Goal: Task Accomplishment & Management: Use online tool/utility

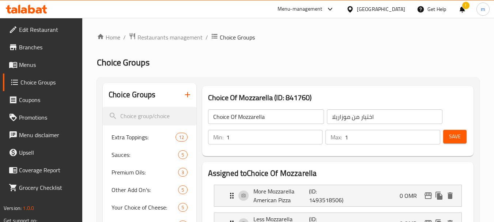
click at [179, 39] on span "Restaurants management" at bounding box center [169, 37] width 65 height 9
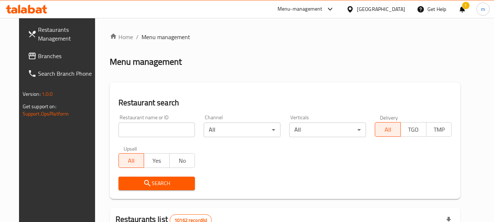
click at [38, 54] on span "Branches" at bounding box center [67, 56] width 58 height 9
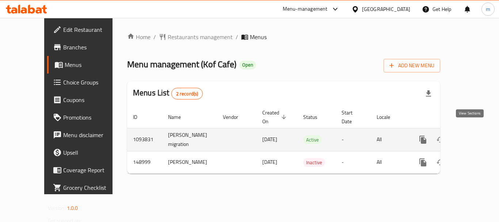
click at [473, 136] on icon "enhanced table" at bounding box center [476, 139] width 7 height 7
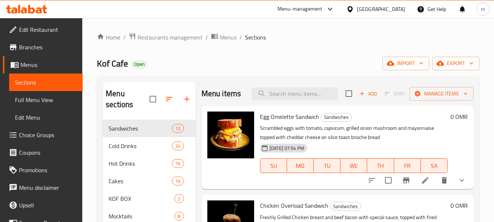
click at [43, 133] on span "Choice Groups" at bounding box center [48, 134] width 58 height 9
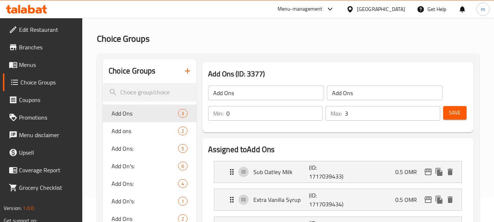
scroll to position [37, 0]
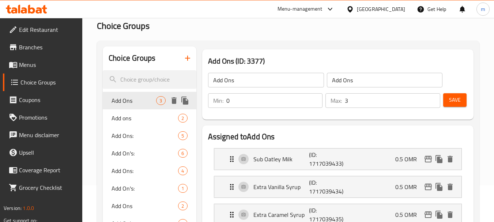
click at [125, 105] on span "Add Ons" at bounding box center [133, 100] width 45 height 9
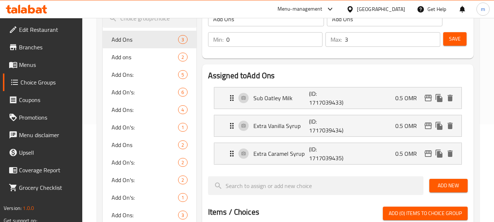
scroll to position [110, 0]
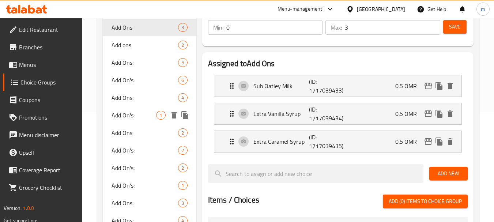
click at [130, 119] on span "Add On's:" at bounding box center [133, 115] width 45 height 9
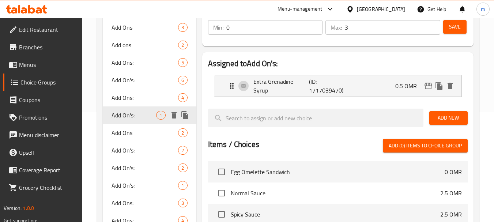
type input "Add On's:"
type input "الإضافات:"
type input "0"
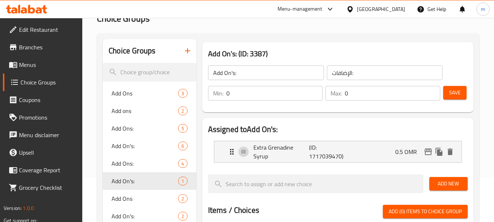
scroll to position [37, 0]
